Goal: Transaction & Acquisition: Purchase product/service

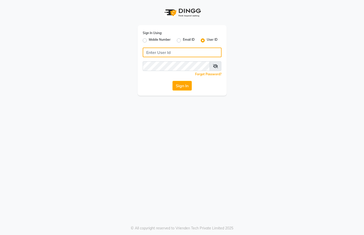
click at [198, 50] on input "Username" at bounding box center [182, 53] width 79 height 10
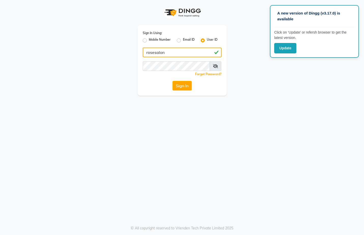
type input "rosesalon"
click at [184, 85] on button "Sign In" at bounding box center [182, 86] width 19 height 10
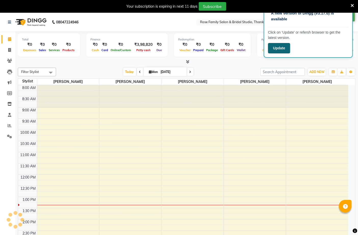
select select "en"
click at [277, 48] on button "Update" at bounding box center [279, 48] width 22 height 10
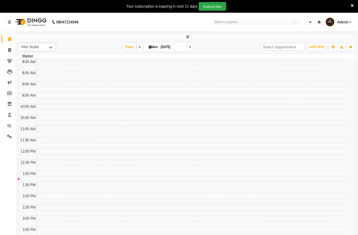
select select "en"
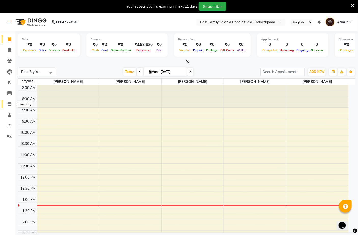
click at [8, 103] on icon at bounding box center [9, 104] width 4 height 4
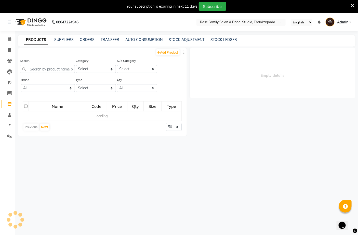
select select
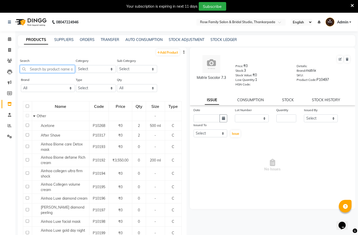
click at [32, 70] on input "text" at bounding box center [47, 69] width 55 height 8
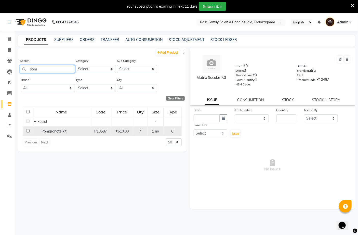
type input "pom"
click at [30, 132] on td at bounding box center [28, 132] width 10 height 10
click at [28, 132] on input "checkbox" at bounding box center [27, 130] width 3 height 3
checkbox input "true"
select select
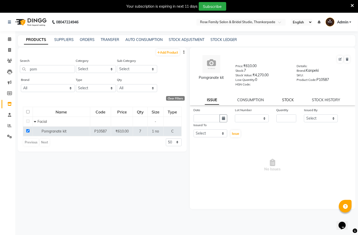
click at [286, 98] on link "STOCK" at bounding box center [288, 100] width 12 height 5
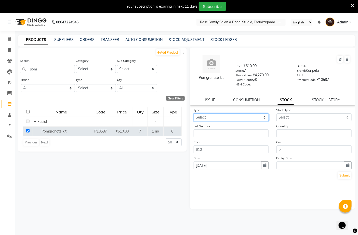
click at [230, 115] on select "Select In Out" at bounding box center [231, 118] width 75 height 8
select select "out"
click at [194, 114] on select "Select In Out" at bounding box center [231, 118] width 75 height 8
select select
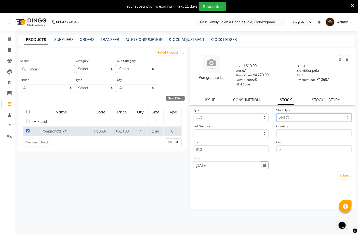
click at [281, 116] on select "Select Internal Use Damaged Expired Adjustment Return Other" at bounding box center [313, 118] width 75 height 8
select select "internal use"
click at [276, 114] on select "Select Internal Use Damaged Expired Adjustment Return Other" at bounding box center [313, 118] width 75 height 8
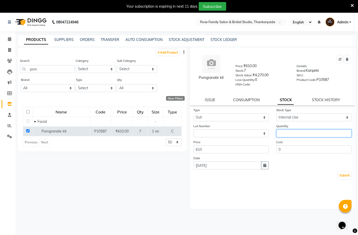
click at [280, 130] on input "number" at bounding box center [313, 134] width 75 height 8
type input "1"
click at [266, 166] on icon "button" at bounding box center [264, 166] width 3 height 4
select select "9"
select select "2025"
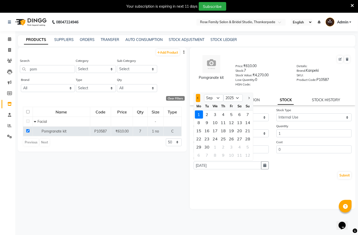
click at [197, 97] on span "Previous month" at bounding box center [198, 98] width 2 height 2
select select "8"
click at [248, 147] on div "31" at bounding box center [248, 147] width 8 height 8
type input "[DATE]"
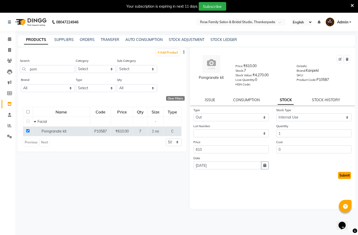
click at [341, 173] on button "Submit" at bounding box center [344, 175] width 13 height 7
select select
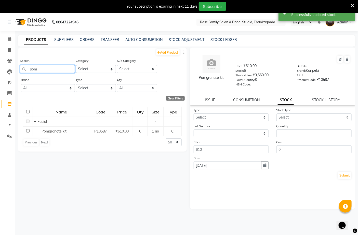
drag, startPoint x: 47, startPoint y: 71, endPoint x: 16, endPoint y: 74, distance: 30.7
click at [16, 74] on main "PRODUCTS SUPPLIERS ORDERS TRANSFER AUTO CONSUMPTION STOCK ADJUSTMENT STOCK LEDG…" at bounding box center [186, 143] width 342 height 216
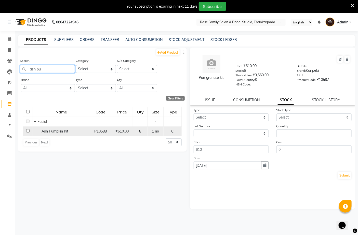
type input "ash pu"
click at [27, 131] on input "checkbox" at bounding box center [27, 130] width 3 height 3
checkbox input "true"
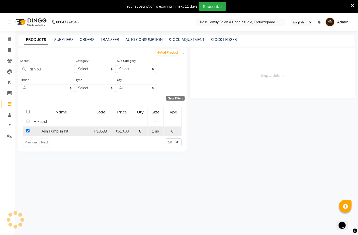
select select
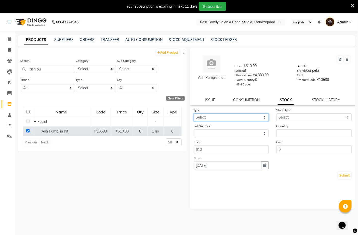
click at [196, 116] on select "Select In Out" at bounding box center [231, 118] width 75 height 8
select select "out"
click at [194, 114] on select "Select In Out" at bounding box center [231, 118] width 75 height 8
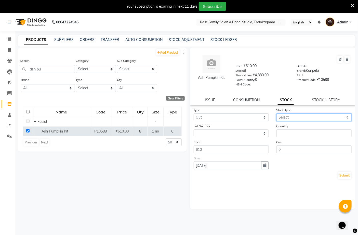
click at [285, 116] on select "Select Internal Use Damaged Expired Adjustment Return Other" at bounding box center [313, 118] width 75 height 8
select select "internal use"
click at [276, 114] on select "Select Internal Use Damaged Expired Adjustment Return Other" at bounding box center [313, 118] width 75 height 8
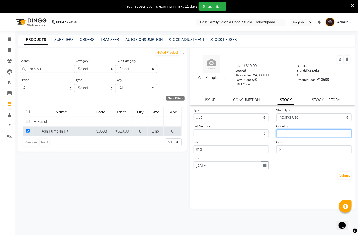
click at [287, 132] on input "number" at bounding box center [313, 134] width 75 height 8
type input "1"
click at [341, 174] on button "Submit" at bounding box center [344, 175] width 13 height 7
select select
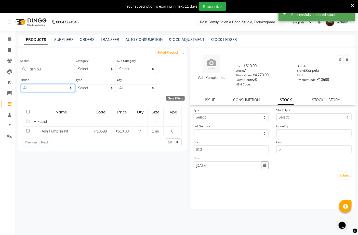
click at [71, 88] on select "All 3tenx Adonis [PERSON_NAME] Aquatonale Cosmetics Aroma Magic Blisskin Bomb […" at bounding box center [48, 88] width 54 height 8
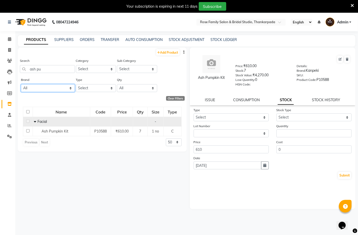
select select "serenite"
click at [21, 84] on select "All 3tenx Adonis [PERSON_NAME] Aquatonale Cosmetics Aroma Magic Blisskin Bomb […" at bounding box center [48, 88] width 54 height 8
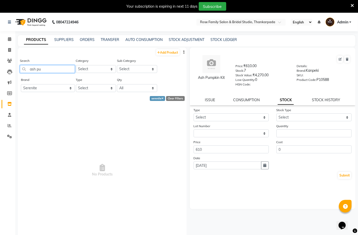
drag, startPoint x: 46, startPoint y: 70, endPoint x: -5, endPoint y: 77, distance: 51.2
click at [0, 77] on html "08047224946 Select Location × Rose Family Salon & Bridal Studio, Thankarpada En…" at bounding box center [179, 117] width 358 height 235
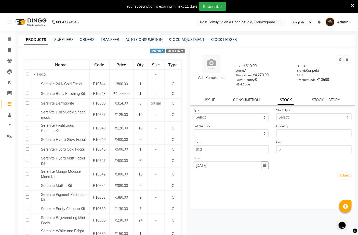
scroll to position [94, 0]
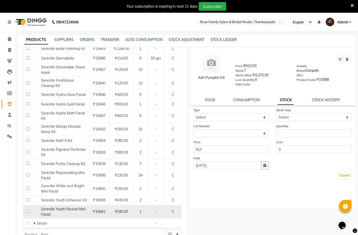
click at [28, 211] on input "checkbox" at bounding box center [27, 211] width 3 height 3
checkbox input "true"
select select
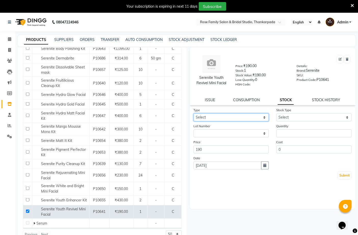
click at [212, 116] on select "Select In Out" at bounding box center [231, 118] width 75 height 8
select select "out"
click at [194, 114] on select "Select In Out" at bounding box center [231, 118] width 75 height 8
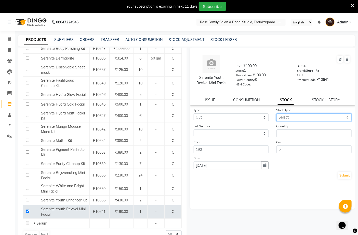
click at [290, 114] on select "Select Internal Use Damaged Expired Adjustment Return Other" at bounding box center [313, 118] width 75 height 8
select select "internal use"
click at [276, 114] on select "Select Internal Use Damaged Expired Adjustment Return Other" at bounding box center [313, 118] width 75 height 8
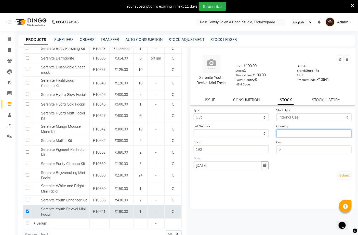
click at [288, 131] on input "number" at bounding box center [313, 134] width 75 height 8
type input "1"
click at [346, 177] on button "Submit" at bounding box center [344, 175] width 13 height 7
select select
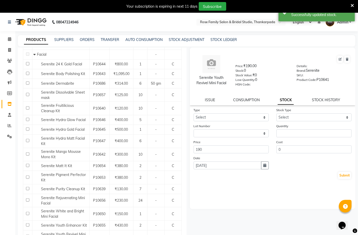
scroll to position [72, 0]
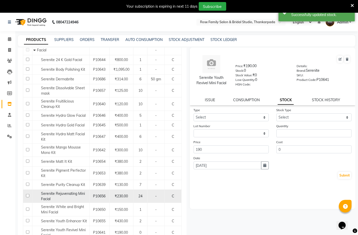
click at [28, 198] on input "checkbox" at bounding box center [27, 195] width 3 height 3
checkbox input "true"
select select
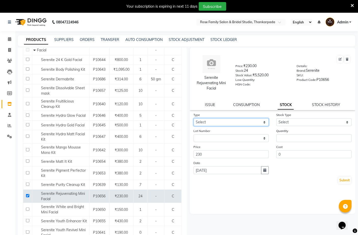
click at [247, 123] on select "Select In Out" at bounding box center [231, 122] width 75 height 8
select select "out"
click at [194, 118] on select "Select In Out" at bounding box center [231, 122] width 75 height 8
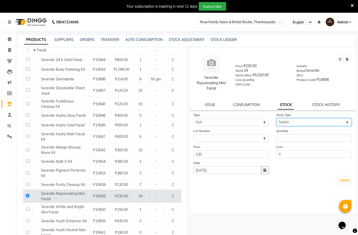
click at [284, 120] on select "Select Internal Use Damaged Expired Adjustment Return Other" at bounding box center [313, 122] width 75 height 8
select select "internal use"
click at [276, 118] on select "Select Internal Use Damaged Expired Adjustment Return Other" at bounding box center [313, 122] width 75 height 8
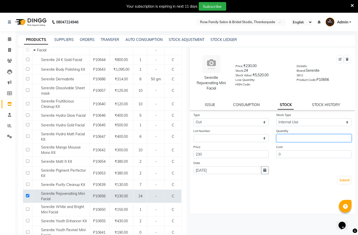
click at [287, 139] on input "number" at bounding box center [313, 138] width 75 height 8
type input "4"
click at [343, 183] on button "Submit" at bounding box center [344, 180] width 13 height 7
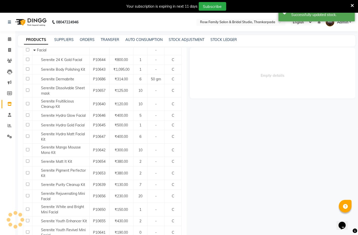
scroll to position [0, 0]
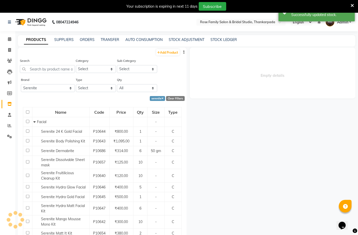
select select
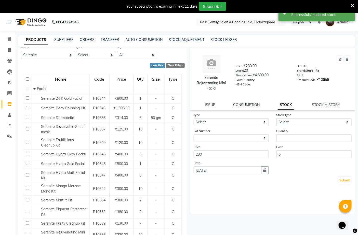
scroll to position [38, 0]
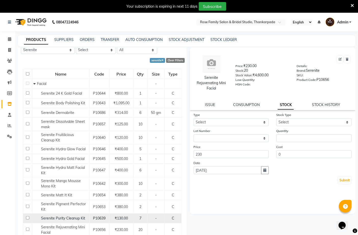
click at [27, 220] on input "checkbox" at bounding box center [27, 217] width 3 height 3
checkbox input "true"
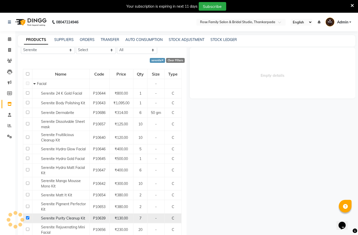
select select
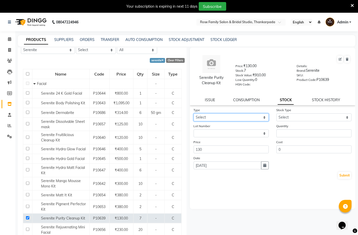
click at [212, 117] on select "Select In Out" at bounding box center [231, 118] width 75 height 8
select select "out"
click at [194, 114] on select "Select In Out" at bounding box center [231, 118] width 75 height 8
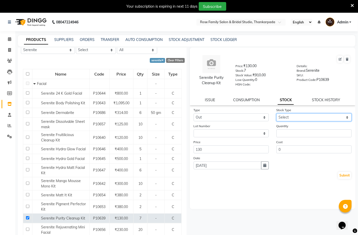
click at [288, 114] on select "Select Internal Use Damaged Expired Adjustment Return Other" at bounding box center [313, 118] width 75 height 8
select select "internal use"
click at [276, 114] on select "Select Internal Use Damaged Expired Adjustment Return Other" at bounding box center [313, 118] width 75 height 8
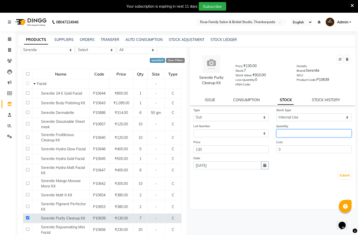
click at [289, 130] on input "number" at bounding box center [313, 134] width 75 height 8
type input "1"
click at [345, 175] on button "Submit" at bounding box center [344, 175] width 13 height 7
select select
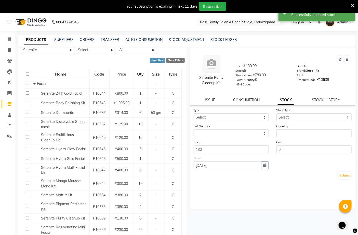
scroll to position [0, 0]
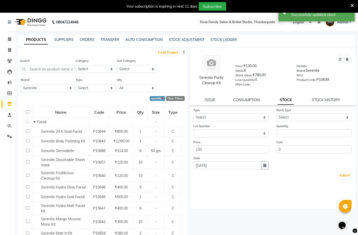
click at [161, 98] on icon at bounding box center [162, 99] width 2 height 3
select select
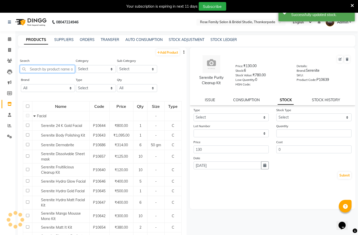
click at [30, 67] on input "text" at bounding box center [47, 69] width 55 height 8
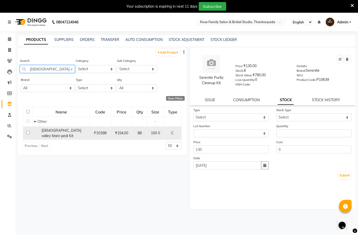
type input "[DEMOGRAPHIC_DATA] v"
click at [27, 131] on input "checkbox" at bounding box center [27, 132] width 3 height 3
checkbox input "true"
select select
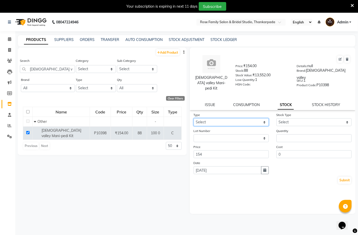
click at [199, 118] on select "Select In Out" at bounding box center [231, 122] width 75 height 8
select select "out"
click at [194, 118] on select "Select In Out" at bounding box center [231, 122] width 75 height 8
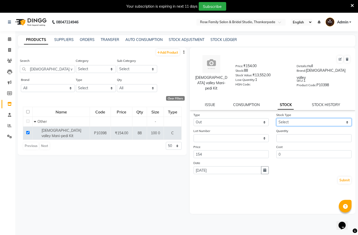
click at [281, 118] on select "Select Internal Use Damaged Expired Adjustment Return Other" at bounding box center [313, 122] width 75 height 8
select select "internal use"
click at [276, 118] on select "Select Internal Use Damaged Expired Adjustment Return Other" at bounding box center [313, 122] width 75 height 8
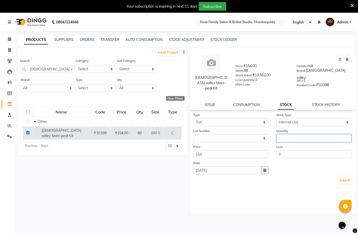
click at [286, 136] on input "number" at bounding box center [313, 138] width 75 height 8
type input "1"
click at [345, 177] on button "Submit" at bounding box center [344, 180] width 13 height 7
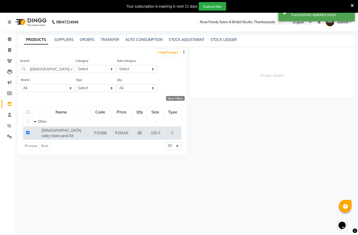
select select
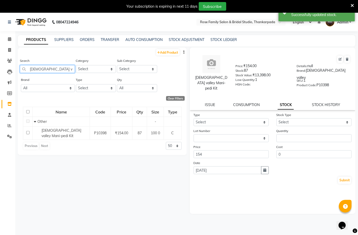
drag, startPoint x: 29, startPoint y: 71, endPoint x: 77, endPoint y: 69, distance: 47.7
click at [77, 69] on div "Search vedic v Category Select Hair Skin Makeup Personal Care Appliances [PERSO…" at bounding box center [102, 67] width 169 height 19
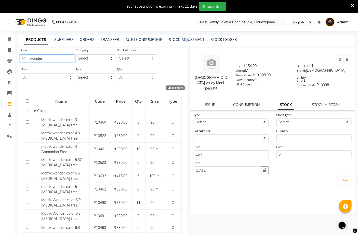
scroll to position [13, 0]
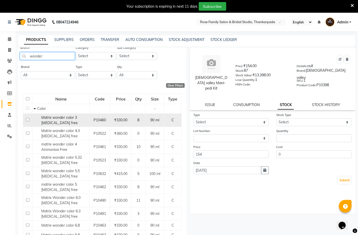
type input "wonder"
click at [26, 119] on input "checkbox" at bounding box center [27, 119] width 3 height 3
checkbox input "true"
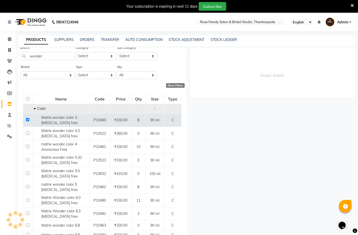
select select
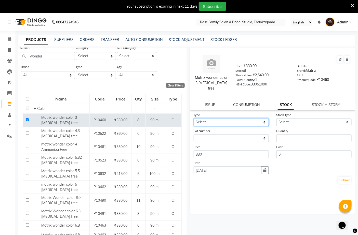
click at [205, 118] on select "Select In Out" at bounding box center [231, 122] width 75 height 8
select select "out"
click at [194, 118] on select "Select In Out" at bounding box center [231, 122] width 75 height 8
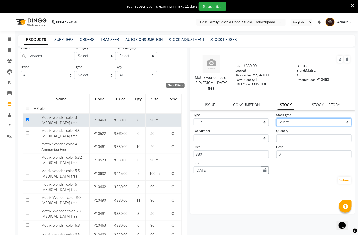
click at [290, 118] on select "Select Internal Use Damaged Expired Adjustment Return Other" at bounding box center [313, 122] width 75 height 8
select select "internal use"
click at [276, 118] on select "Select Internal Use Damaged Expired Adjustment Return Other" at bounding box center [313, 122] width 75 height 8
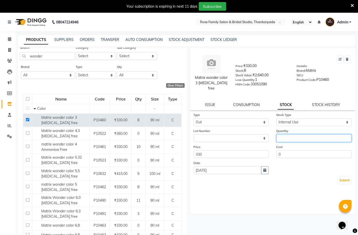
click at [290, 134] on input "number" at bounding box center [313, 138] width 75 height 8
type input "3"
click at [346, 177] on button "Submit" at bounding box center [344, 180] width 13 height 7
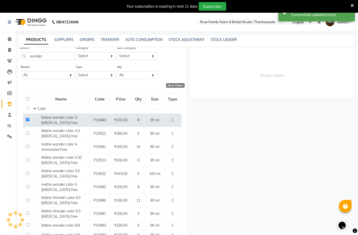
select select
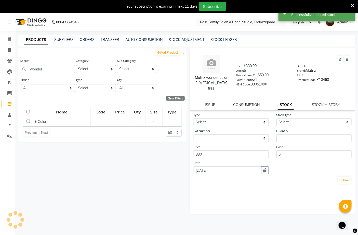
scroll to position [0, 0]
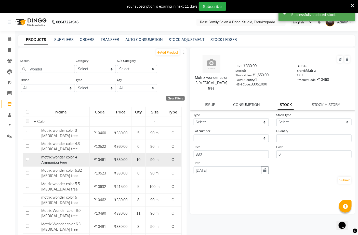
click at [26, 160] on input "checkbox" at bounding box center [27, 159] width 3 height 3
checkbox input "true"
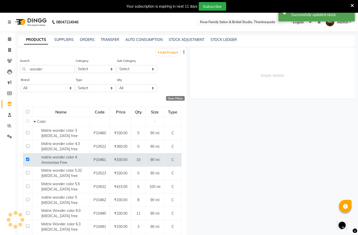
select select
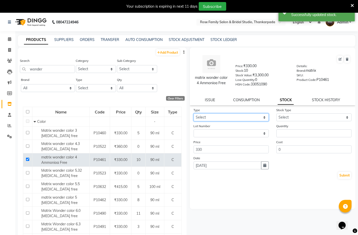
click at [212, 114] on select "Select In Out" at bounding box center [231, 118] width 75 height 8
select select "out"
click at [194, 114] on select "Select In Out" at bounding box center [231, 118] width 75 height 8
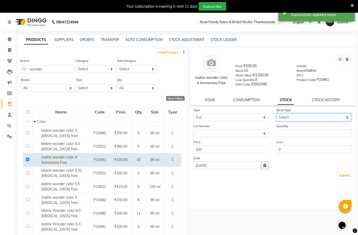
click at [287, 117] on select "Select Internal Use Damaged Expired Adjustment Return Other" at bounding box center [313, 118] width 75 height 8
select select "internal use"
click at [276, 114] on select "Select Internal Use Damaged Expired Adjustment Return Other" at bounding box center [313, 118] width 75 height 8
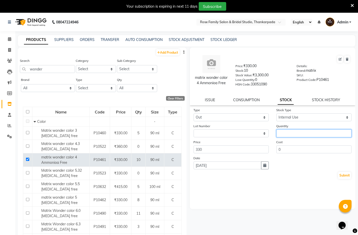
click at [286, 130] on input "number" at bounding box center [313, 134] width 75 height 8
type input "2"
click at [342, 177] on button "Submit" at bounding box center [344, 175] width 13 height 7
select select
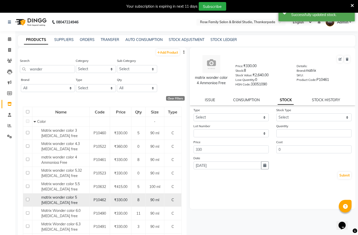
click at [28, 201] on input "checkbox" at bounding box center [27, 199] width 3 height 3
checkbox input "true"
select select
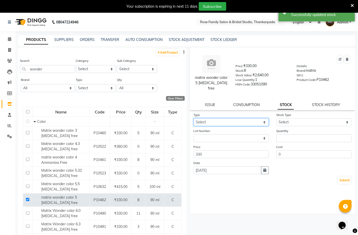
click at [254, 118] on select "Select In Out" at bounding box center [231, 122] width 75 height 8
select select "out"
click at [194, 118] on select "Select In Out" at bounding box center [231, 122] width 75 height 8
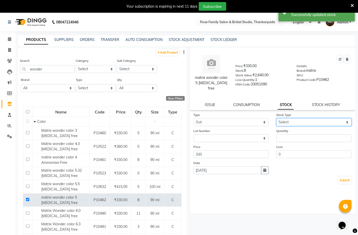
click at [289, 118] on select "Select Internal Use Damaged Expired Adjustment Return Other" at bounding box center [313, 122] width 75 height 8
select select "internal use"
click at [276, 118] on select "Select Internal Use Damaged Expired Adjustment Return Other" at bounding box center [313, 122] width 75 height 8
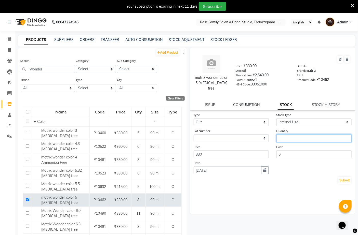
click at [293, 136] on input "number" at bounding box center [313, 138] width 75 height 8
type input "3"
click at [341, 177] on button "Submit" at bounding box center [344, 180] width 13 height 7
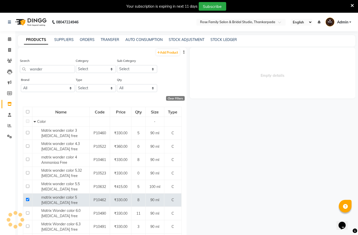
select select
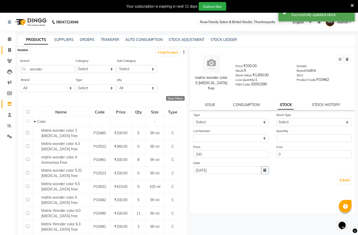
click at [10, 50] on icon at bounding box center [9, 50] width 3 height 4
select select "service"
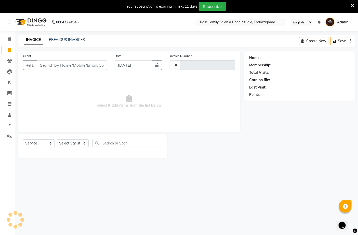
type input "0121"
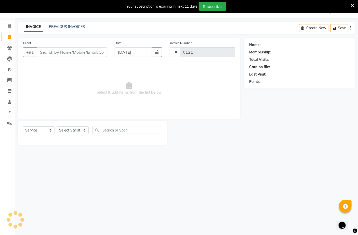
select select "111"
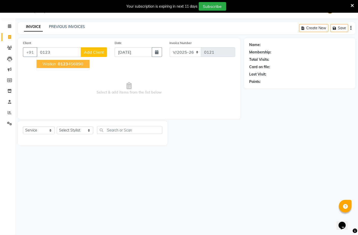
click at [71, 67] on button "walkin 0123 456890" at bounding box center [63, 64] width 53 height 8
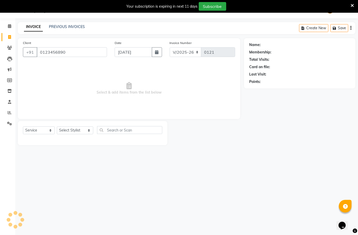
type input "0123456890"
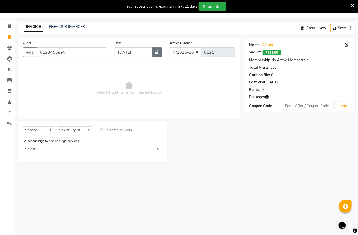
click at [154, 54] on button "button" at bounding box center [157, 52] width 10 height 10
select select "9"
select select "2025"
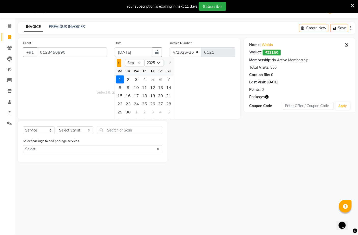
click at [119, 64] on span "Previous month" at bounding box center [119, 63] width 2 height 2
select select "8"
click at [150, 112] on div "29" at bounding box center [152, 112] width 8 height 8
type input "[DATE]"
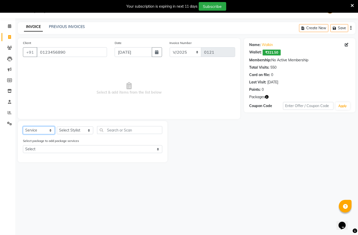
click at [37, 131] on select "Select Service Product Membership Package Voucher Prepaid Gift Card" at bounding box center [39, 131] width 32 height 8
select select "product"
click at [23, 127] on select "Select Service Product Membership Package Voucher Prepaid Gift Card" at bounding box center [39, 131] width 32 height 8
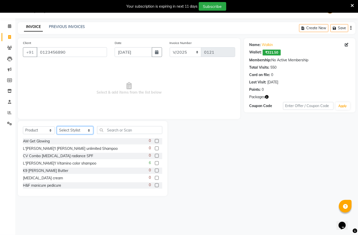
click at [63, 130] on select "Select Stylist [PERSON_NAME] [PERSON_NAME] Asha Ma'am [PERSON_NAME] [PERSON_NAM…" at bounding box center [75, 131] width 36 height 8
select select "84627"
click at [57, 127] on select "Select Stylist [PERSON_NAME] [PERSON_NAME] Asha Ma'am [PERSON_NAME] [PERSON_NAM…" at bounding box center [75, 131] width 36 height 8
click at [109, 132] on input "text" at bounding box center [129, 130] width 65 height 8
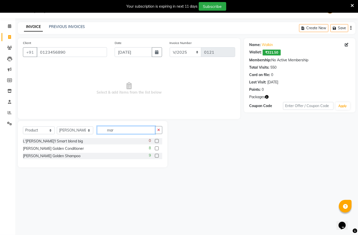
type input "mar"
click at [157, 156] on label at bounding box center [157, 156] width 4 height 4
click at [157, 156] on input "checkbox" at bounding box center [156, 156] width 3 height 3
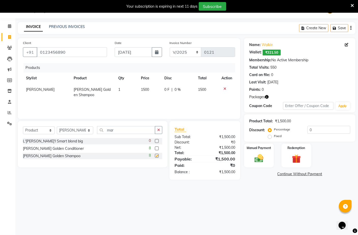
checkbox input "false"
click at [158, 149] on label at bounding box center [157, 149] width 4 height 4
click at [158, 149] on input "checkbox" at bounding box center [156, 148] width 3 height 3
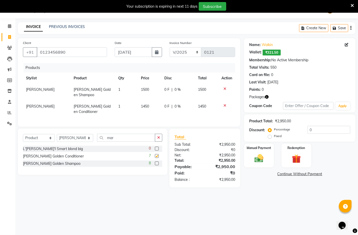
checkbox input "false"
click at [171, 92] on span "|" at bounding box center [171, 89] width 1 height 5
select select "84627"
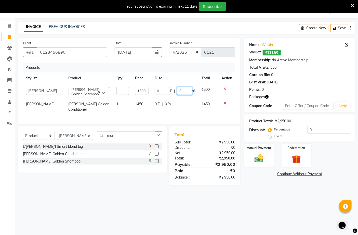
drag, startPoint x: 175, startPoint y: 92, endPoint x: 182, endPoint y: 93, distance: 7.0
click at [182, 93] on input "0" at bounding box center [184, 91] width 15 height 8
type input "25"
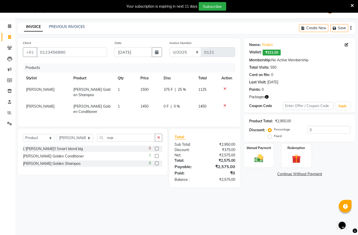
click at [187, 106] on div "0 F | 0 %" at bounding box center [177, 106] width 29 height 5
select select "84627"
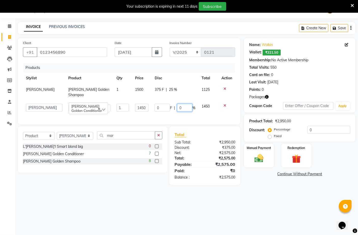
drag, startPoint x: 177, startPoint y: 108, endPoint x: 186, endPoint y: 108, distance: 8.4
click at [186, 108] on input "0" at bounding box center [184, 108] width 15 height 8
type input "25"
click at [170, 193] on main "INVOICE PREVIOUS INVOICES Create New Save Client [PHONE_NUMBER] Date [DATE] Inv…" at bounding box center [186, 107] width 342 height 171
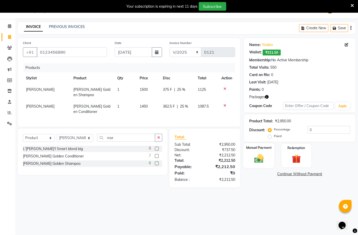
click at [263, 157] on img at bounding box center [258, 158] width 15 height 11
click at [290, 208] on link "Continue Without Payment" at bounding box center [299, 206] width 109 height 5
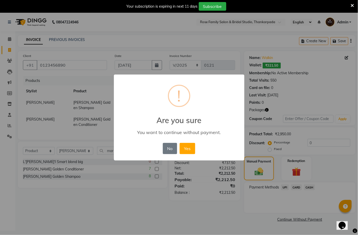
scroll to position [0, 0]
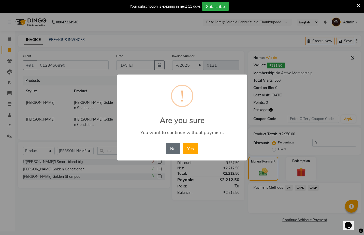
click at [170, 152] on button "No" at bounding box center [173, 148] width 14 height 11
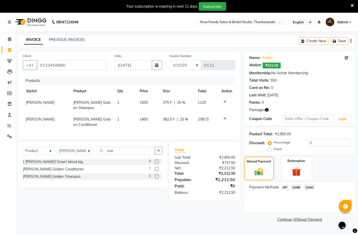
click at [285, 190] on span "UPI" at bounding box center [285, 188] width 8 height 6
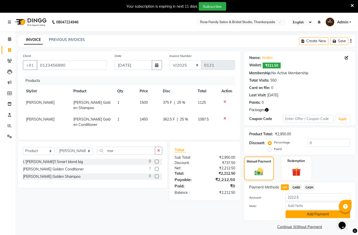
click at [296, 218] on button "Add Payment" at bounding box center [317, 215] width 65 height 8
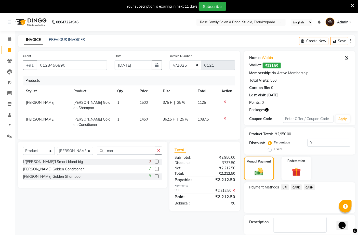
click at [309, 189] on span "CASH" at bounding box center [309, 188] width 11 height 6
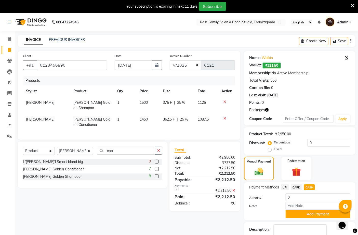
scroll to position [33, 0]
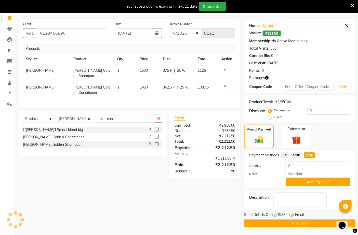
click at [276, 225] on button "Checkout" at bounding box center [299, 224] width 111 height 8
